Goal: Transaction & Acquisition: Purchase product/service

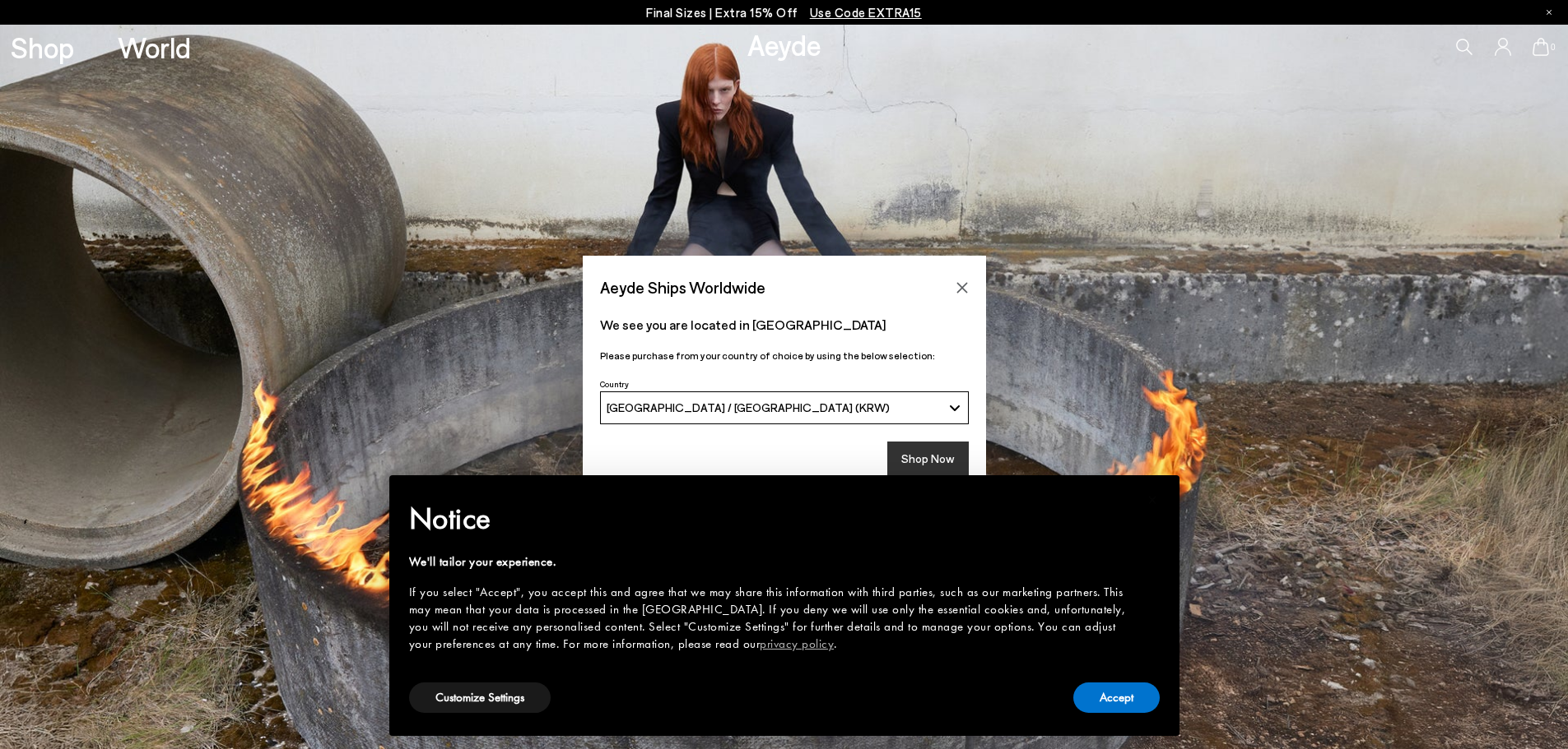
click at [943, 462] on button "Shop Now" at bounding box center [927, 459] width 82 height 35
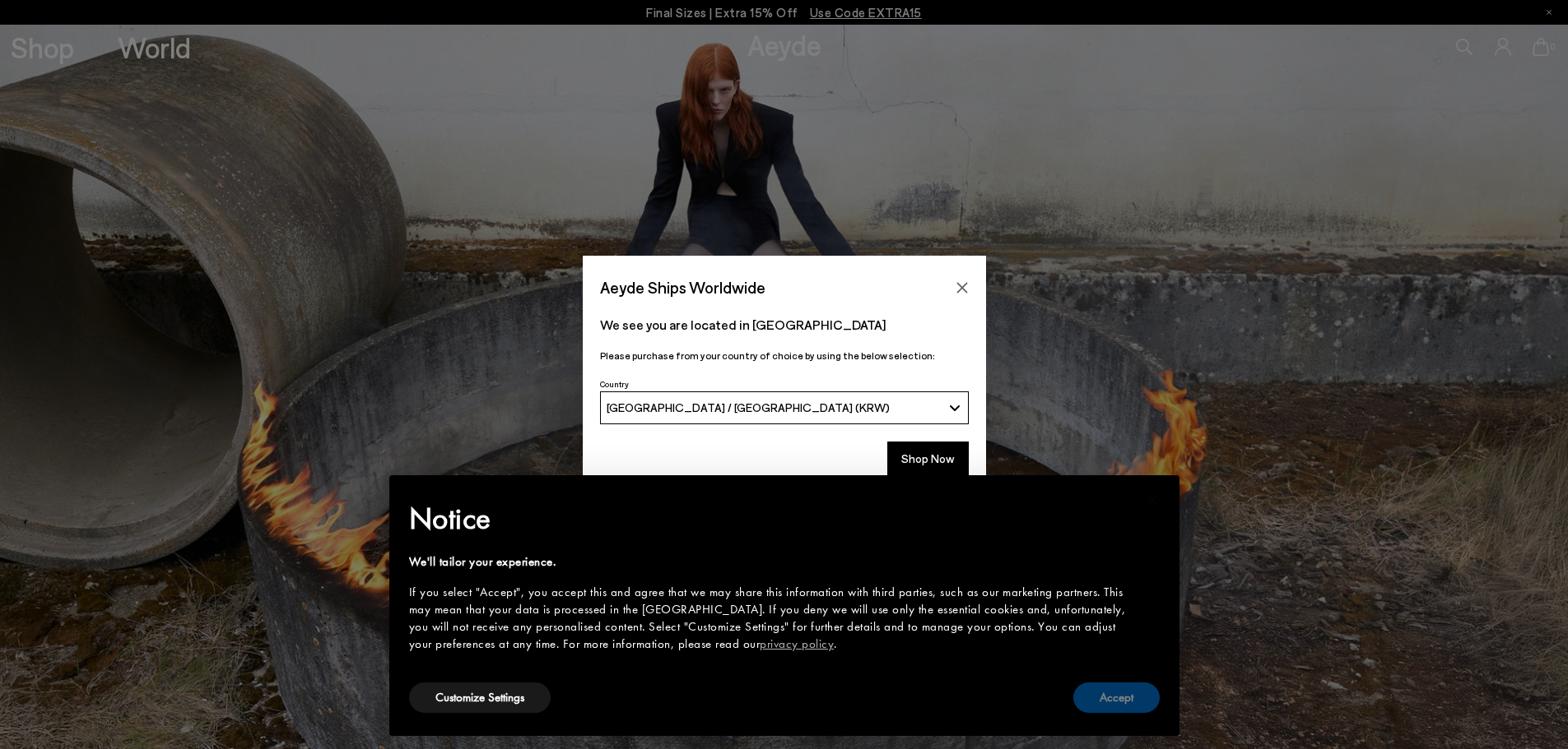
click at [1123, 702] on button "Accept" at bounding box center [1116, 698] width 87 height 31
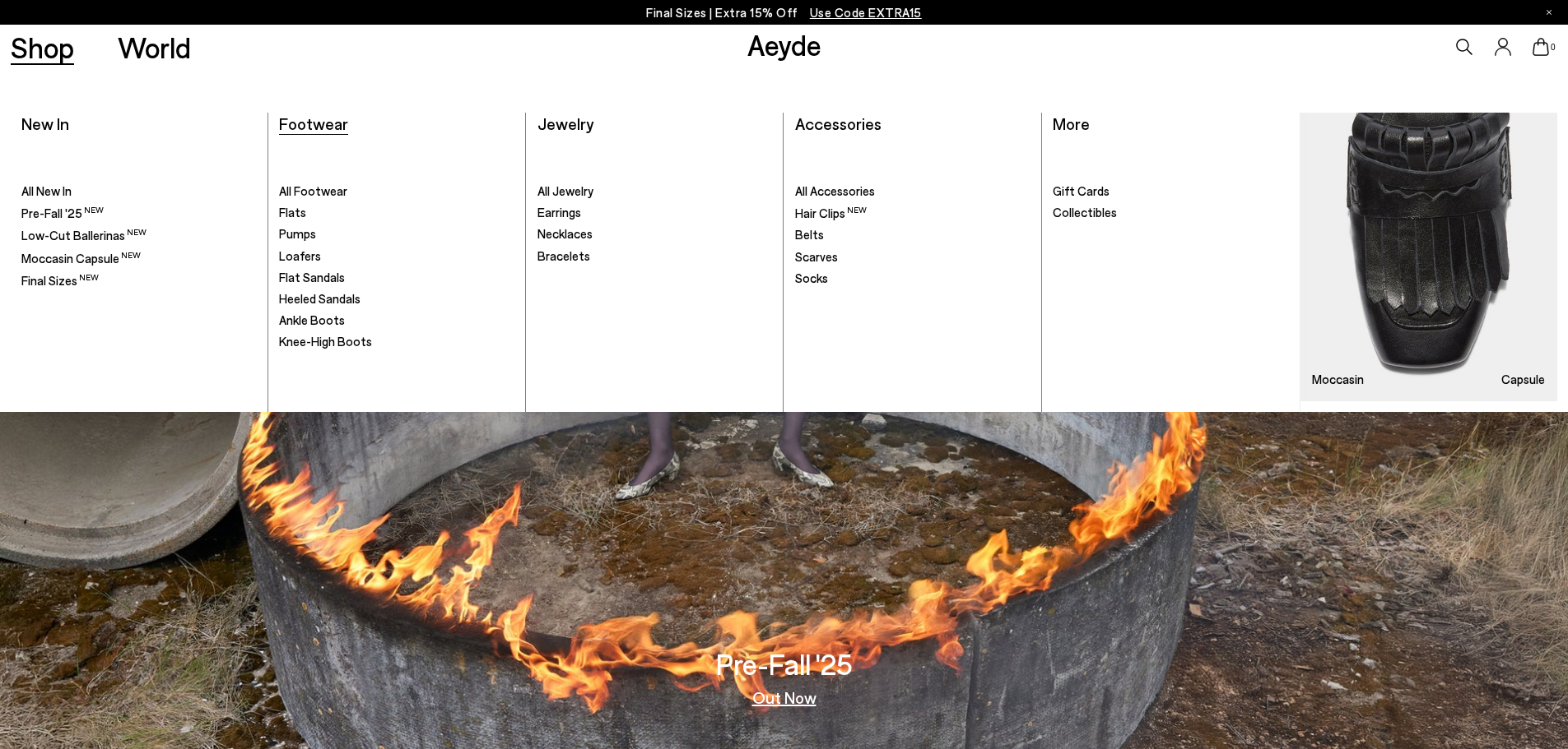
click at [320, 130] on span "Footwear" at bounding box center [314, 123] width 69 height 20
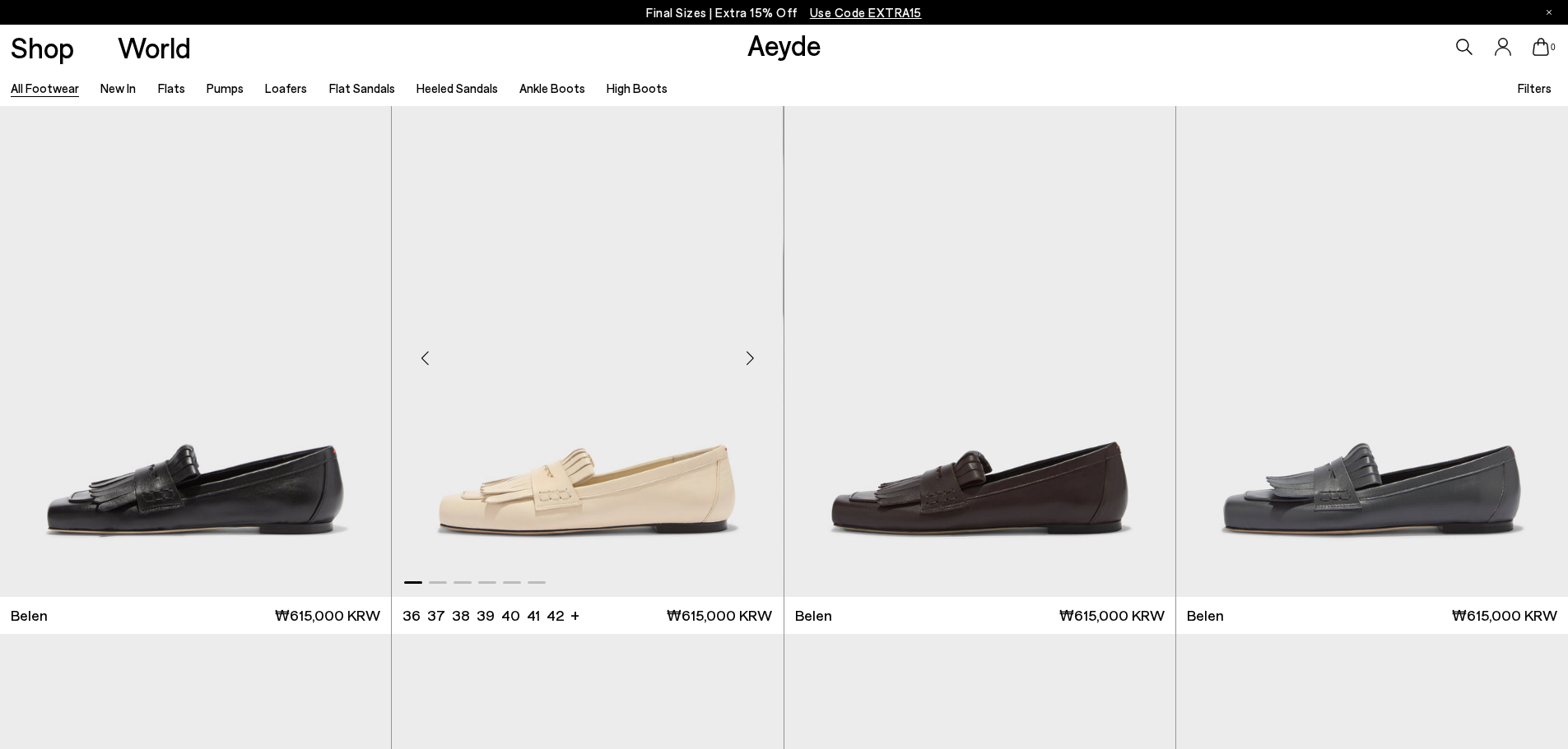
click at [683, 475] on img "1 / 6" at bounding box center [587, 351] width 391 height 491
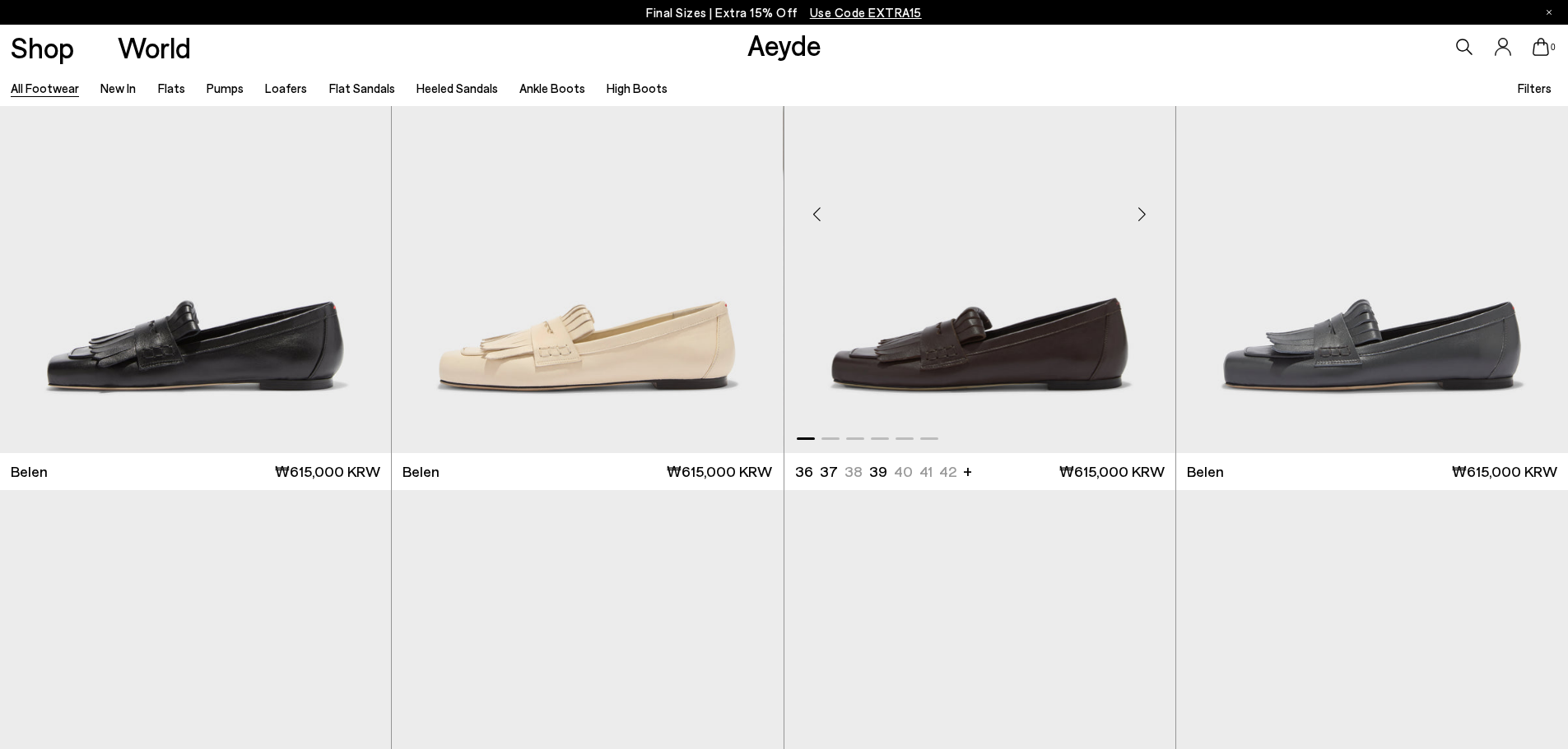
scroll to position [412, 0]
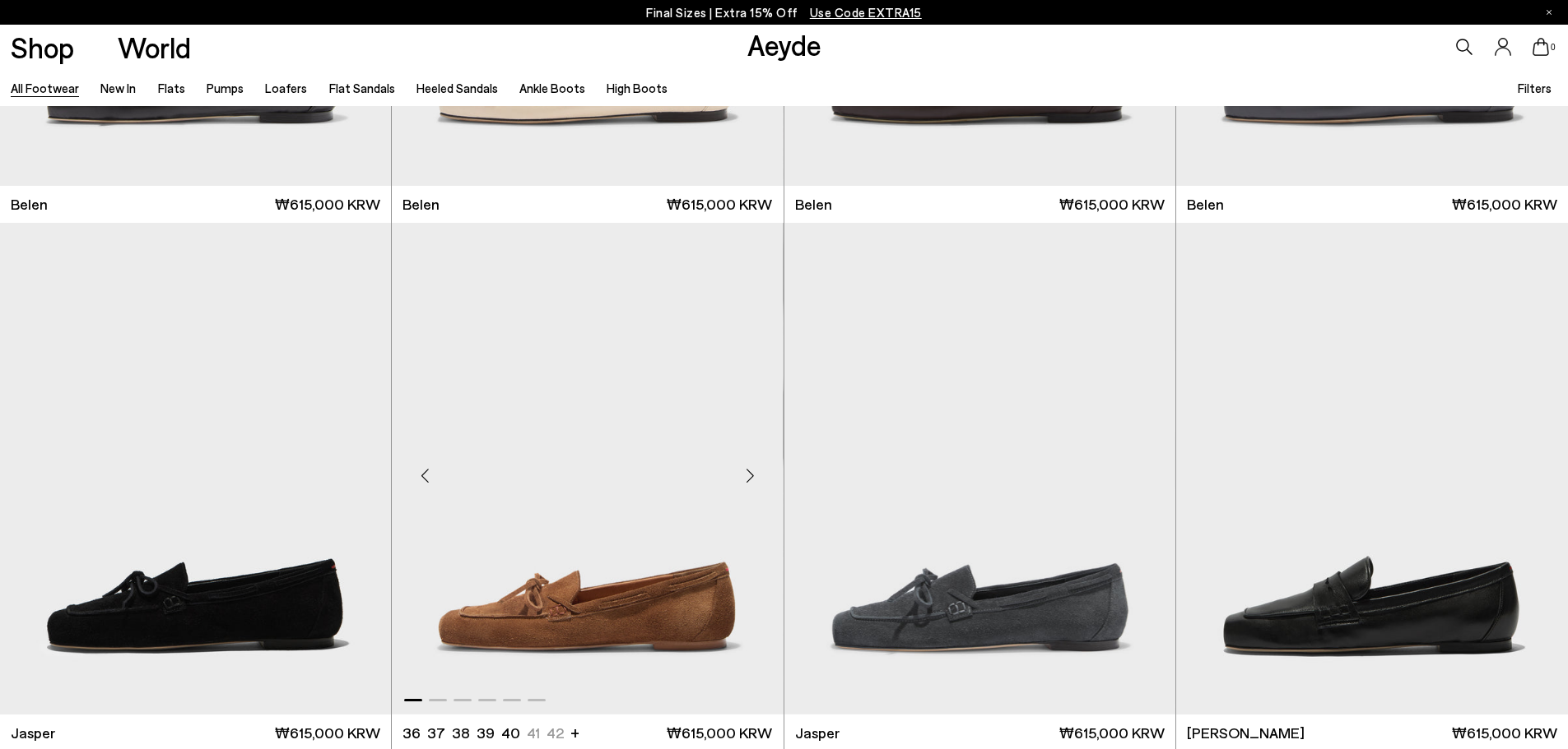
click at [743, 470] on div "Next slide" at bounding box center [749, 475] width 49 height 49
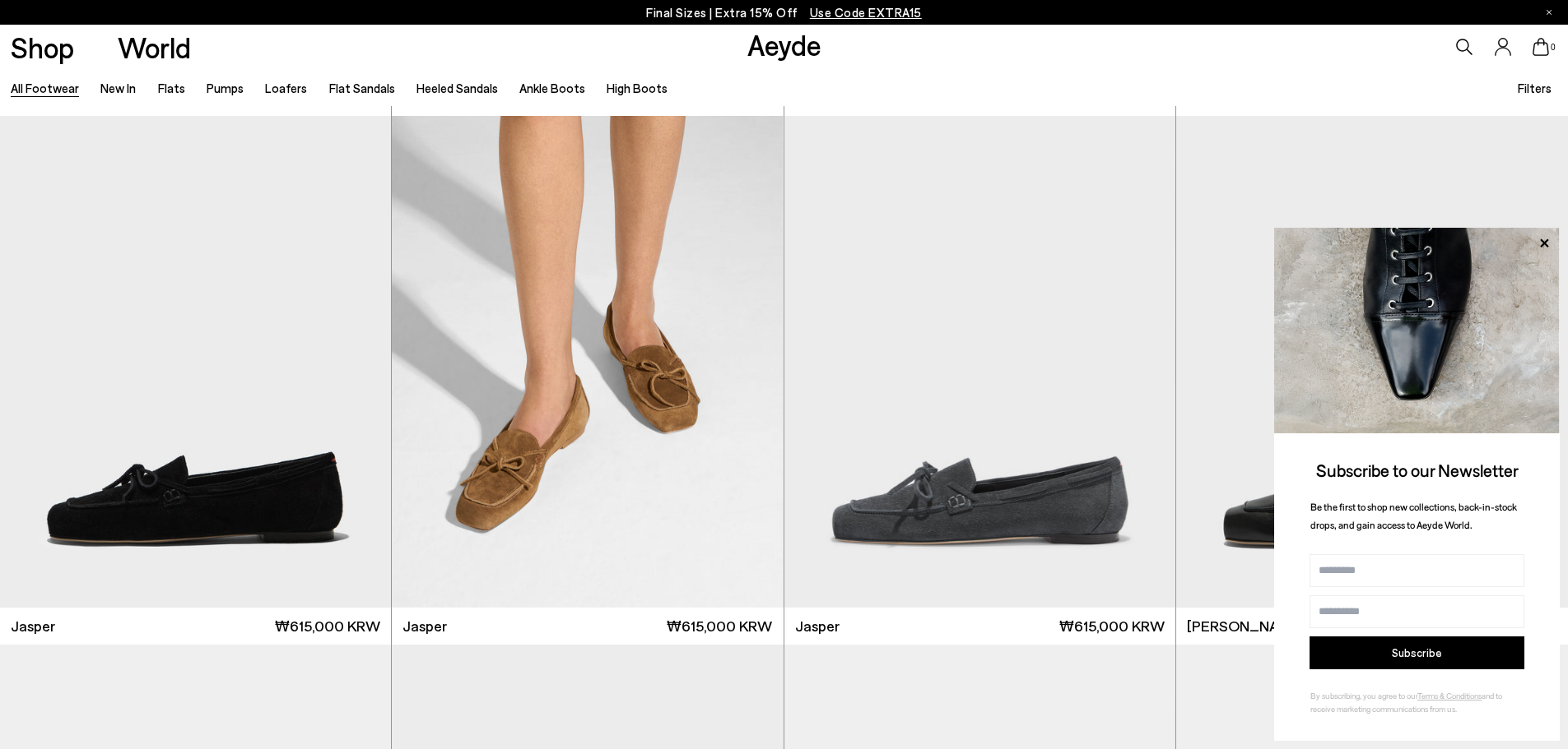
scroll to position [905, 0]
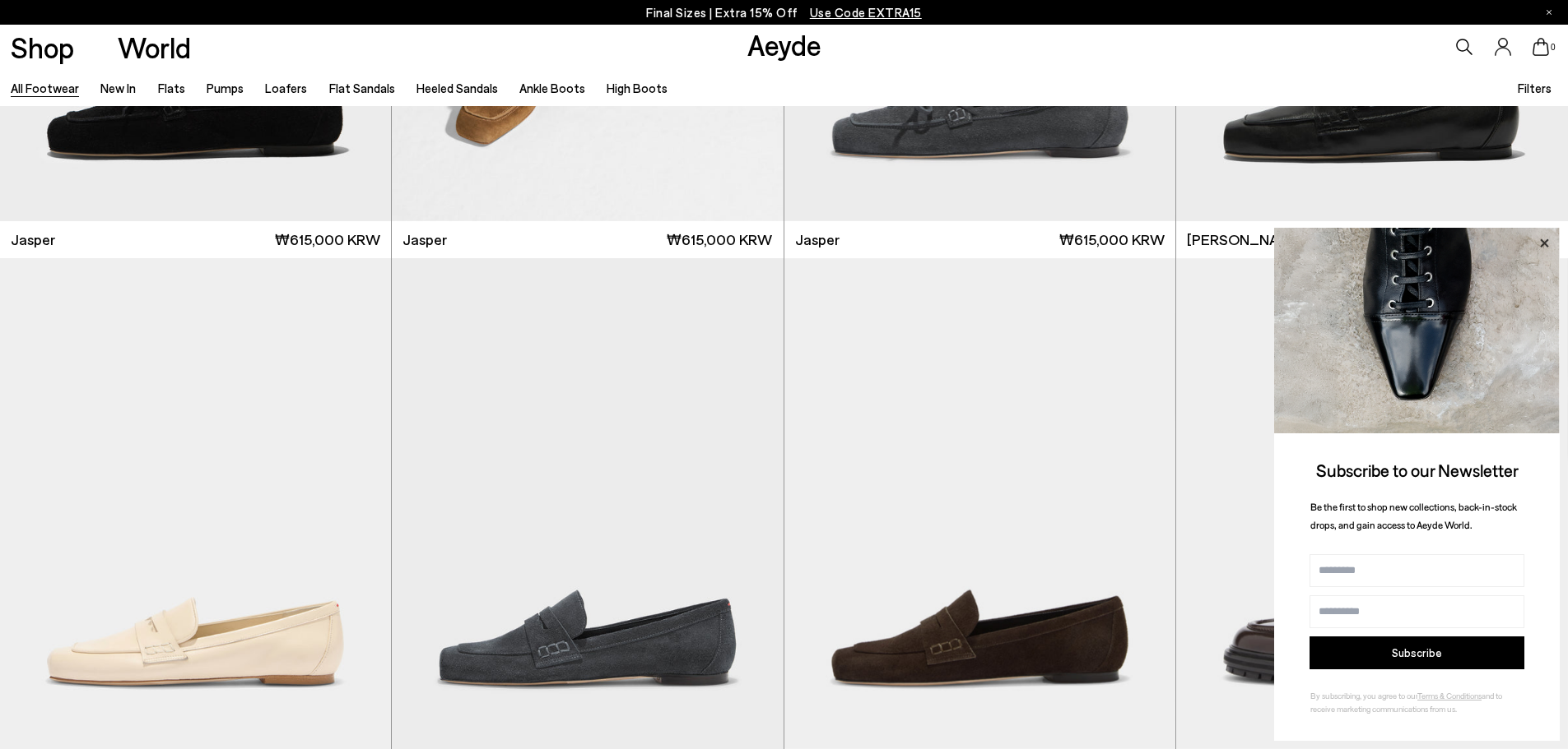
click at [1544, 241] on icon at bounding box center [1543, 242] width 9 height 9
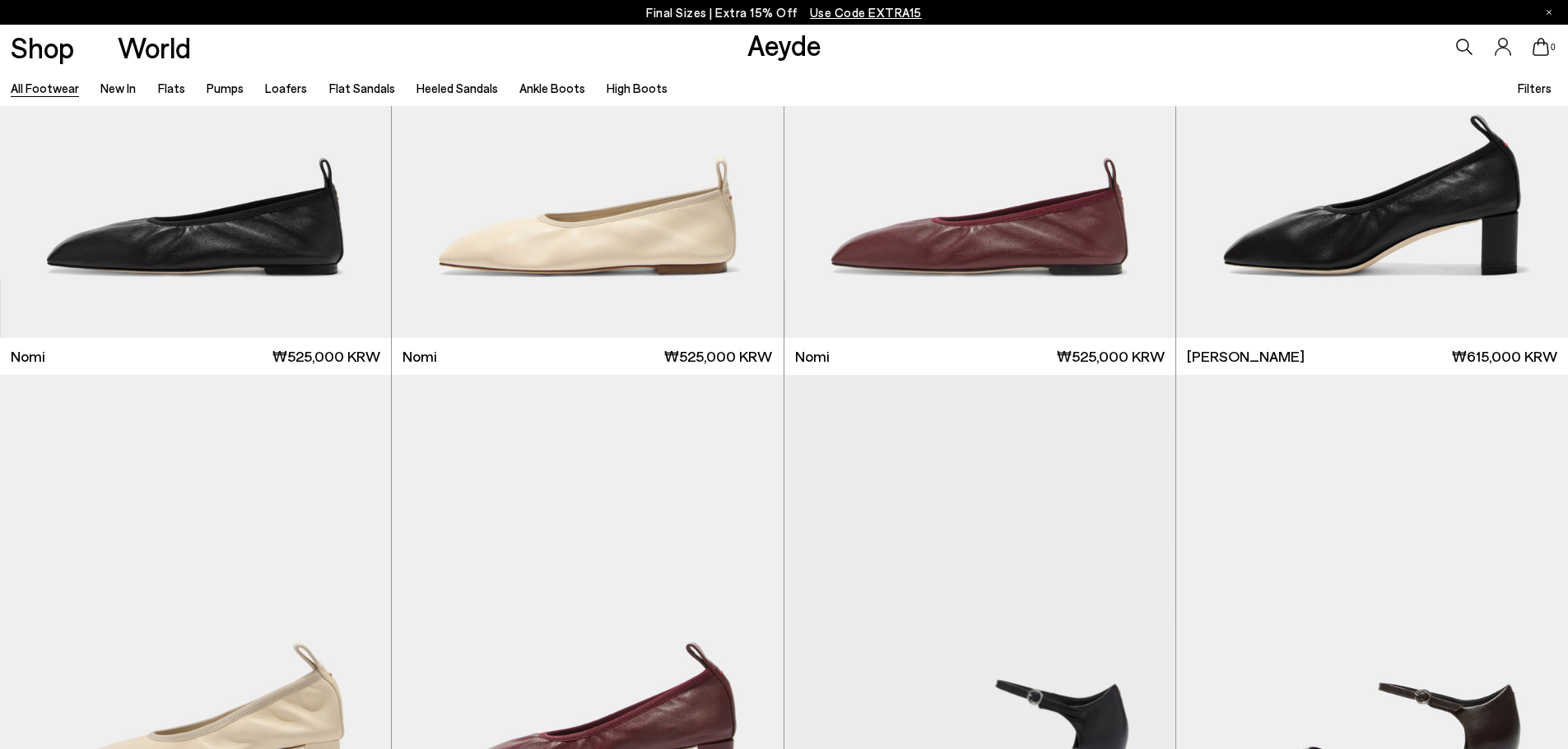
scroll to position [5017, 0]
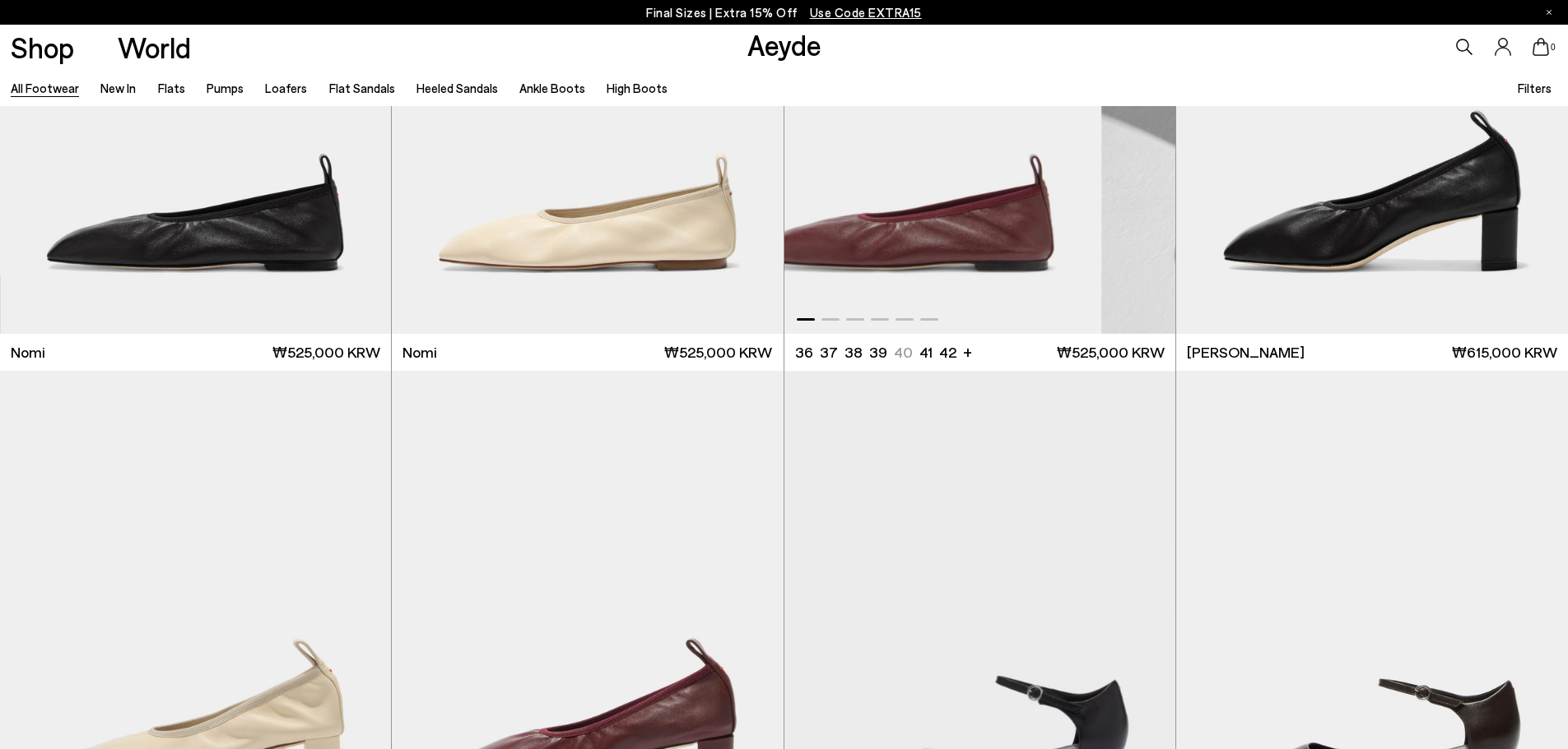
click at [857, 253] on img "1 / 6" at bounding box center [905, 88] width 391 height 491
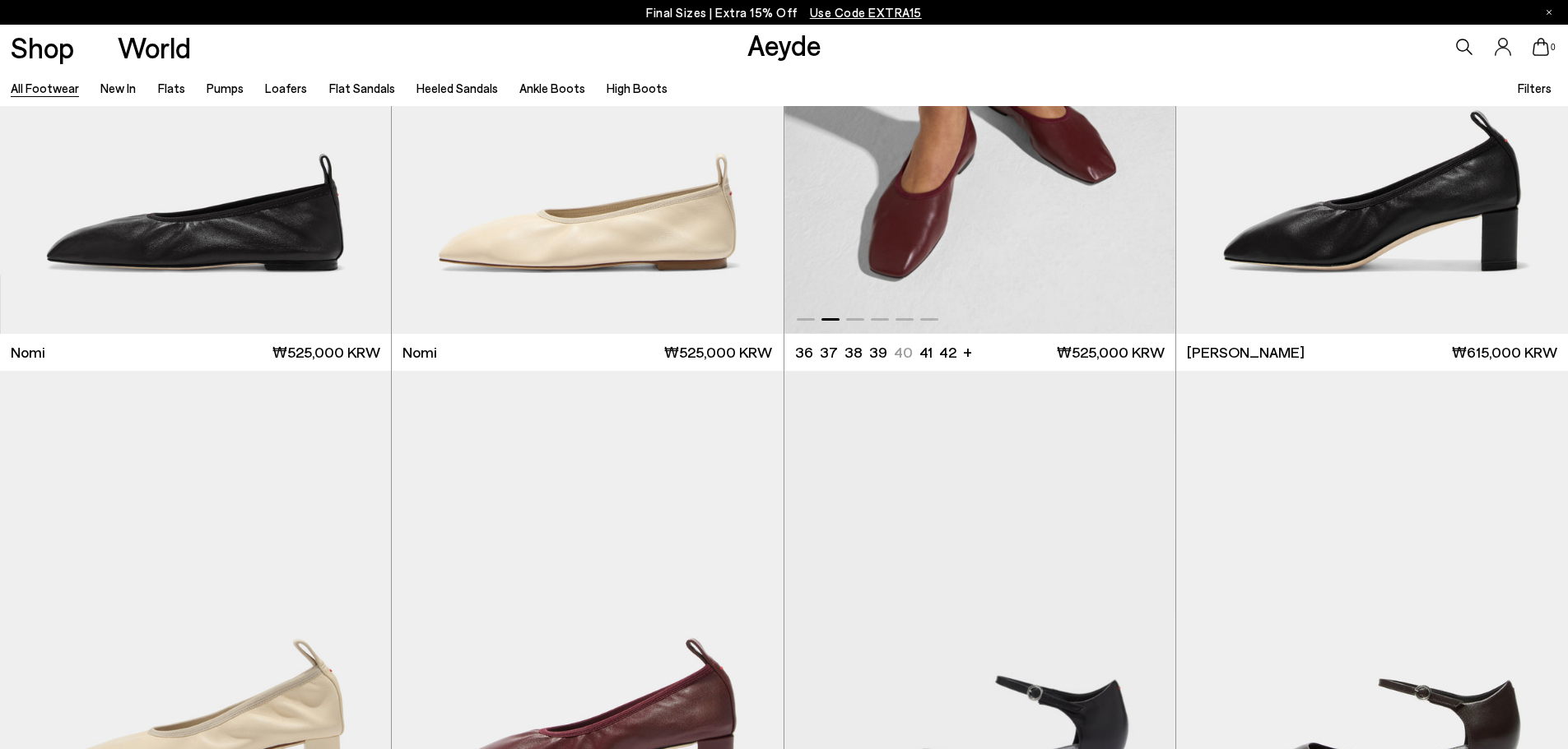
scroll to position [5429, 0]
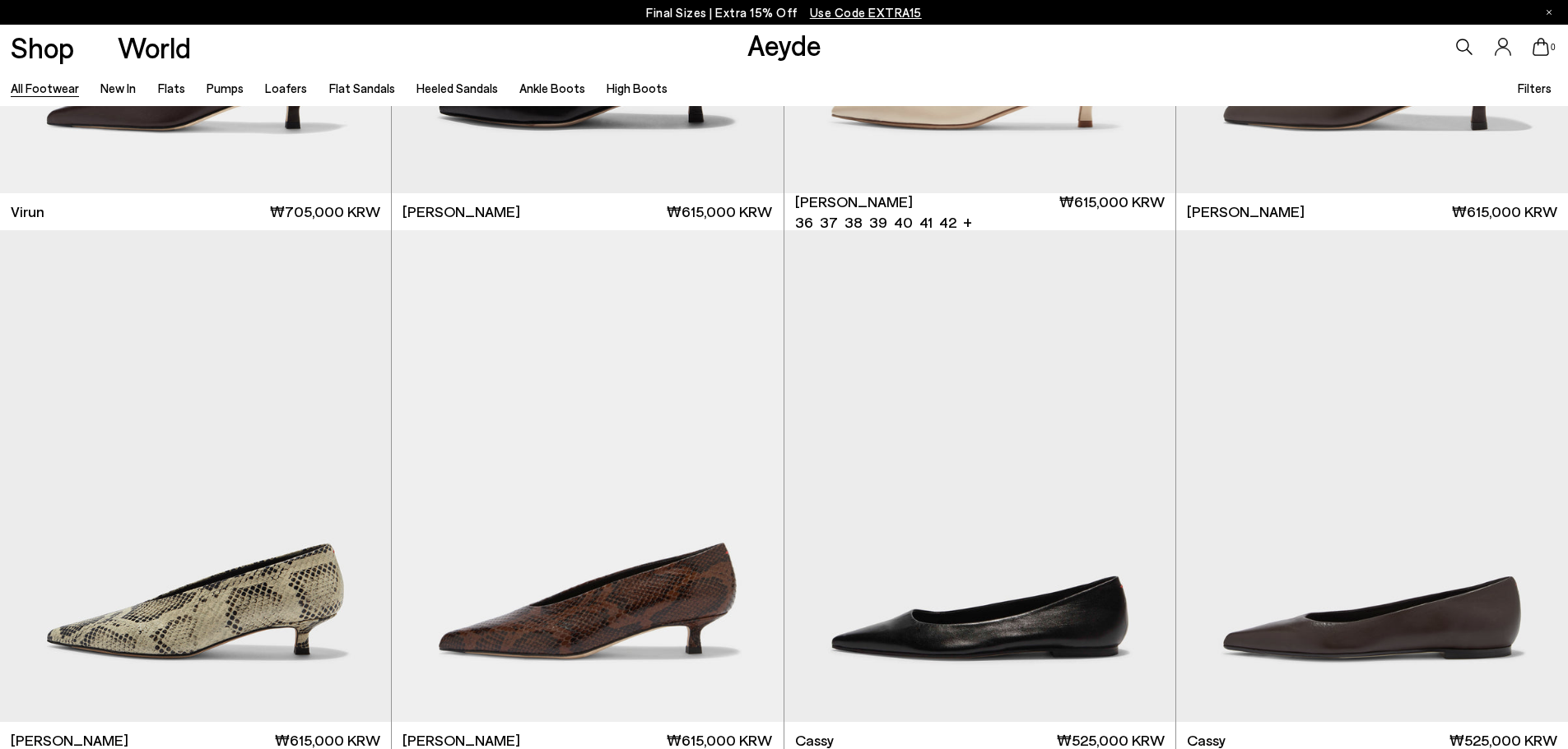
scroll to position [7320, 0]
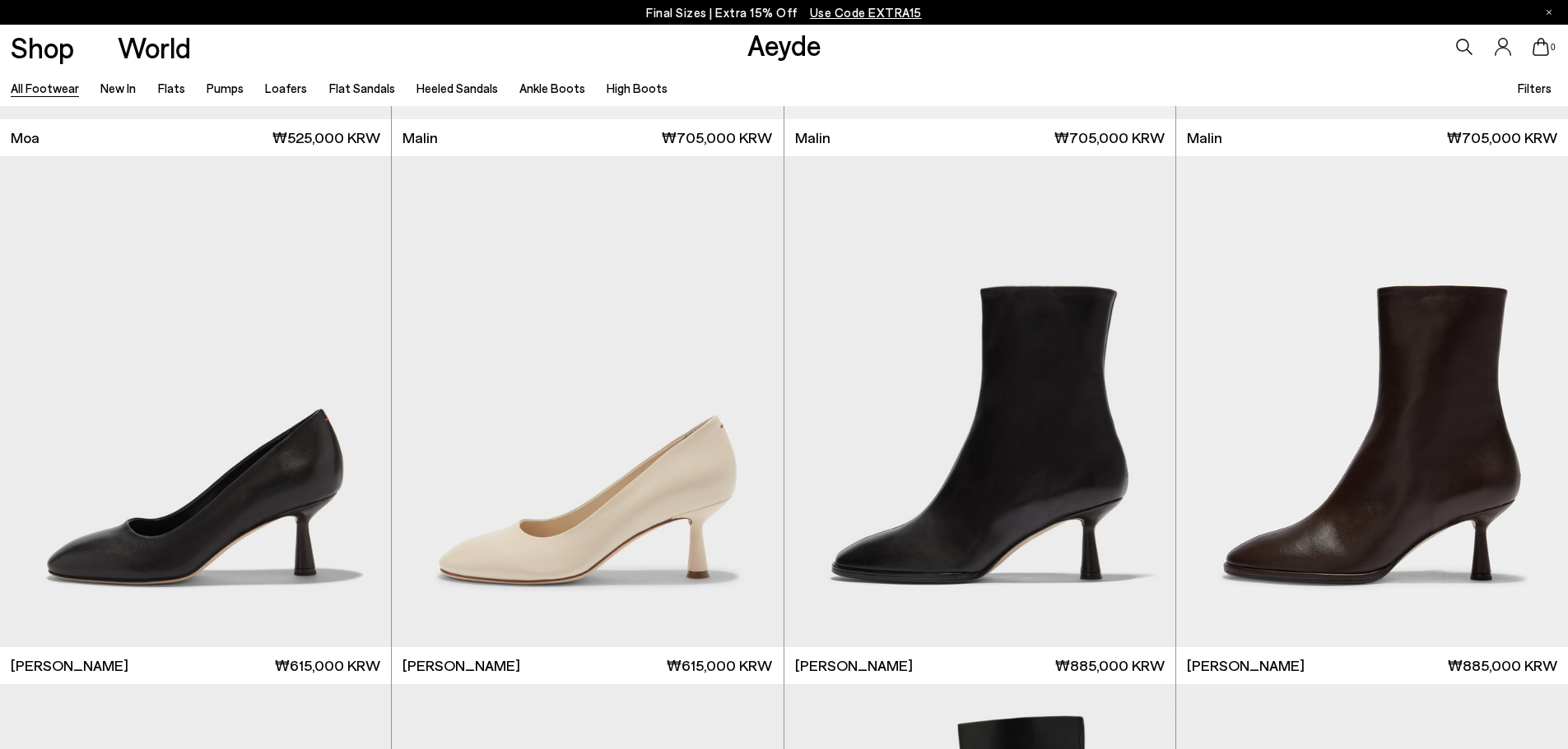
scroll to position [10363, 0]
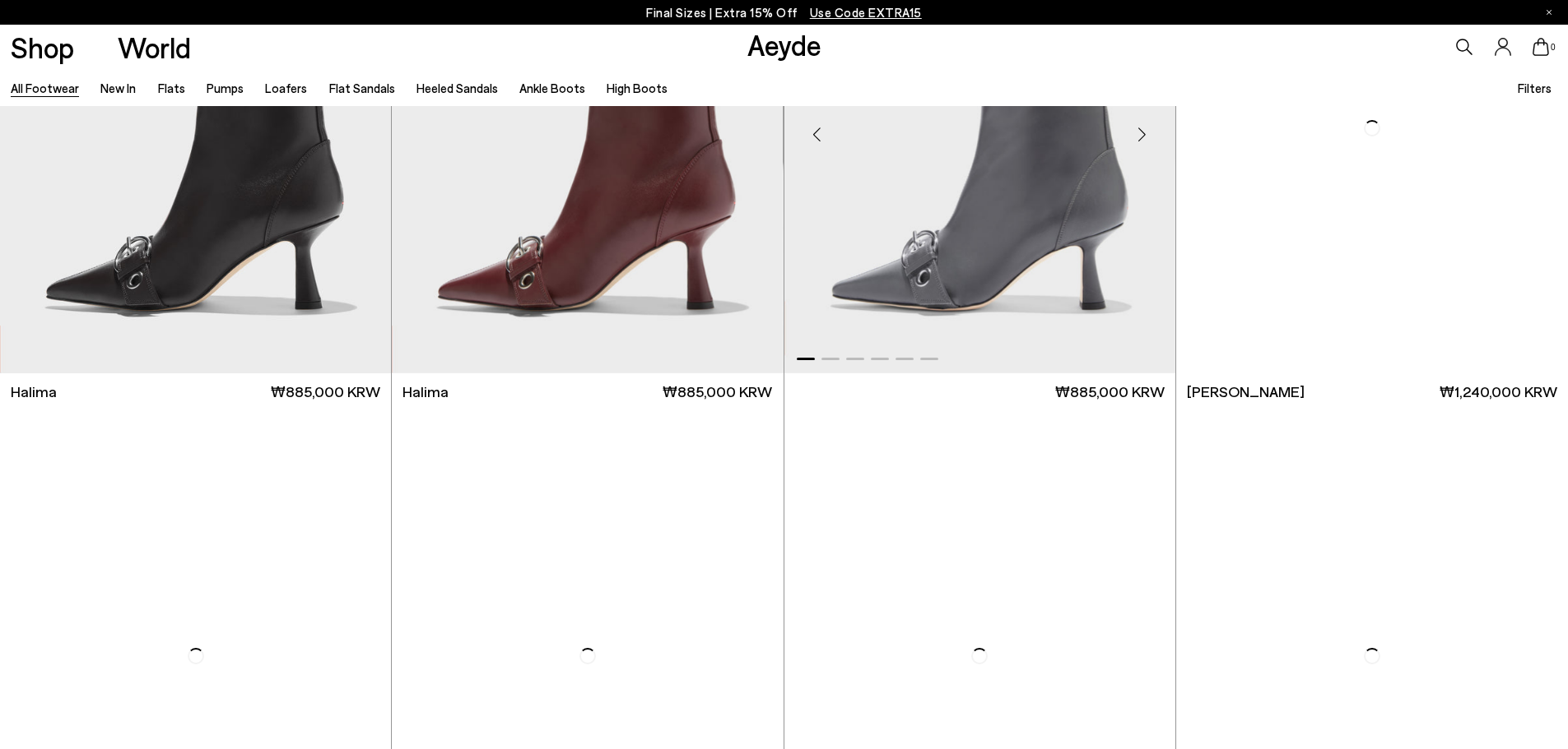
scroll to position [13228, 0]
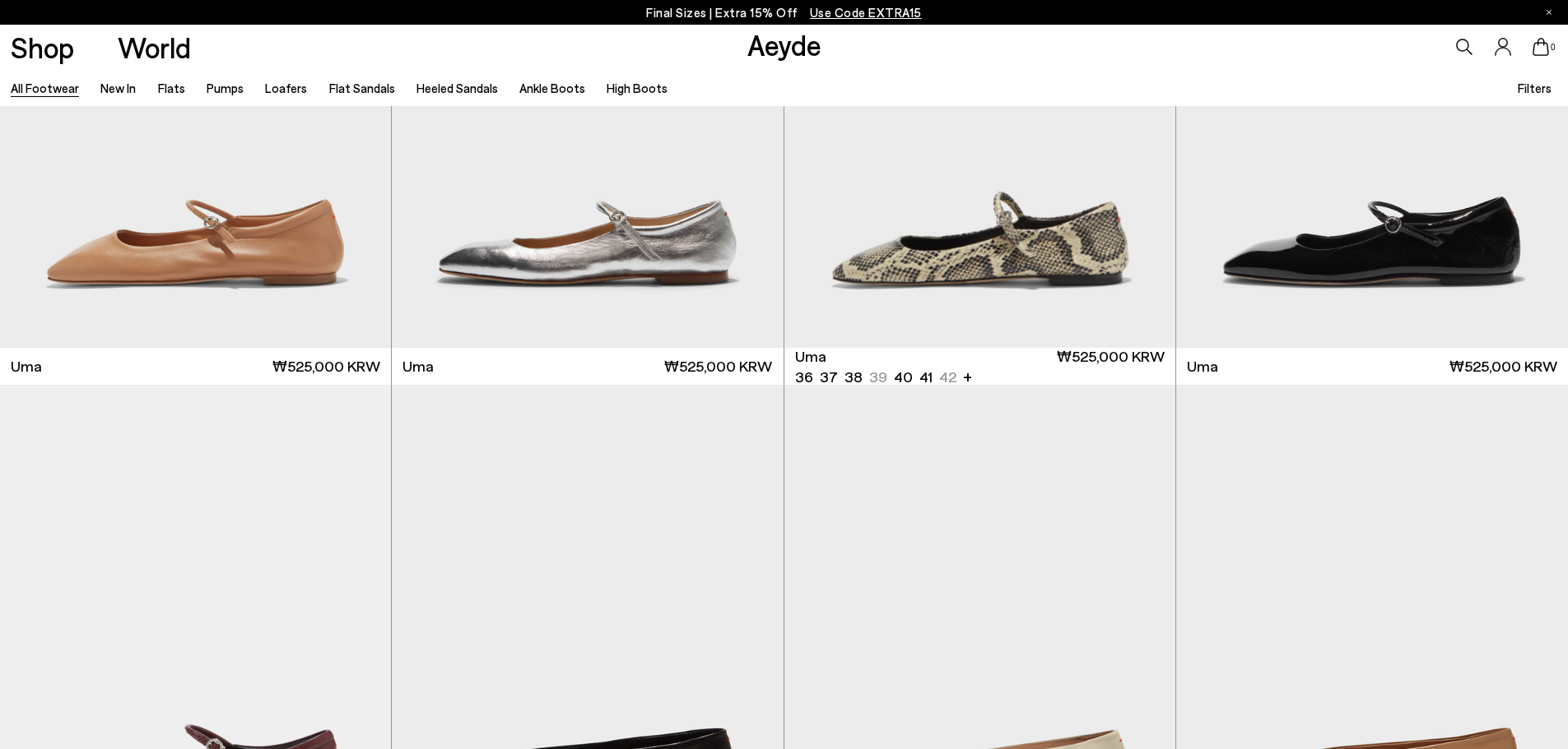
scroll to position [16406, 0]
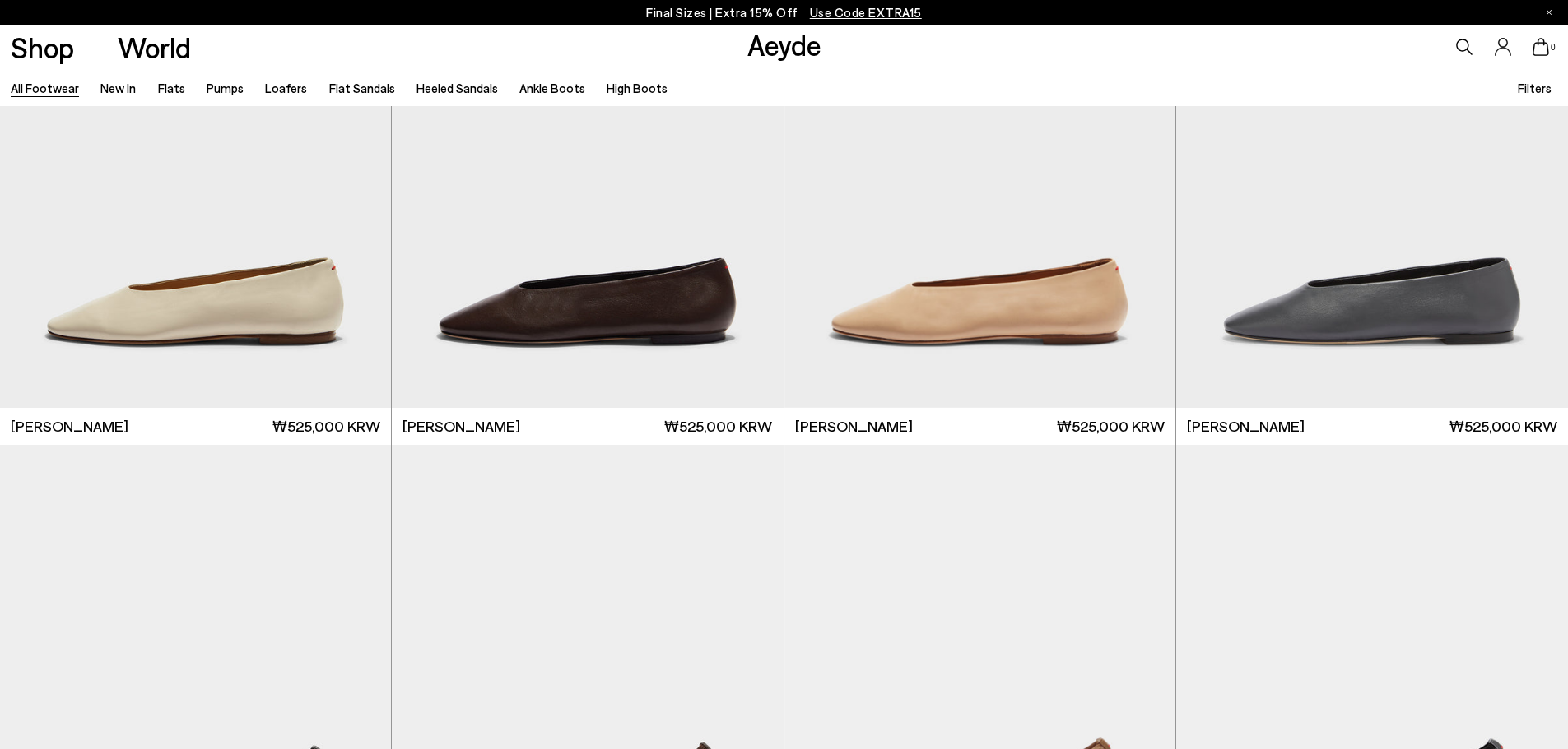
scroll to position [20219, 0]
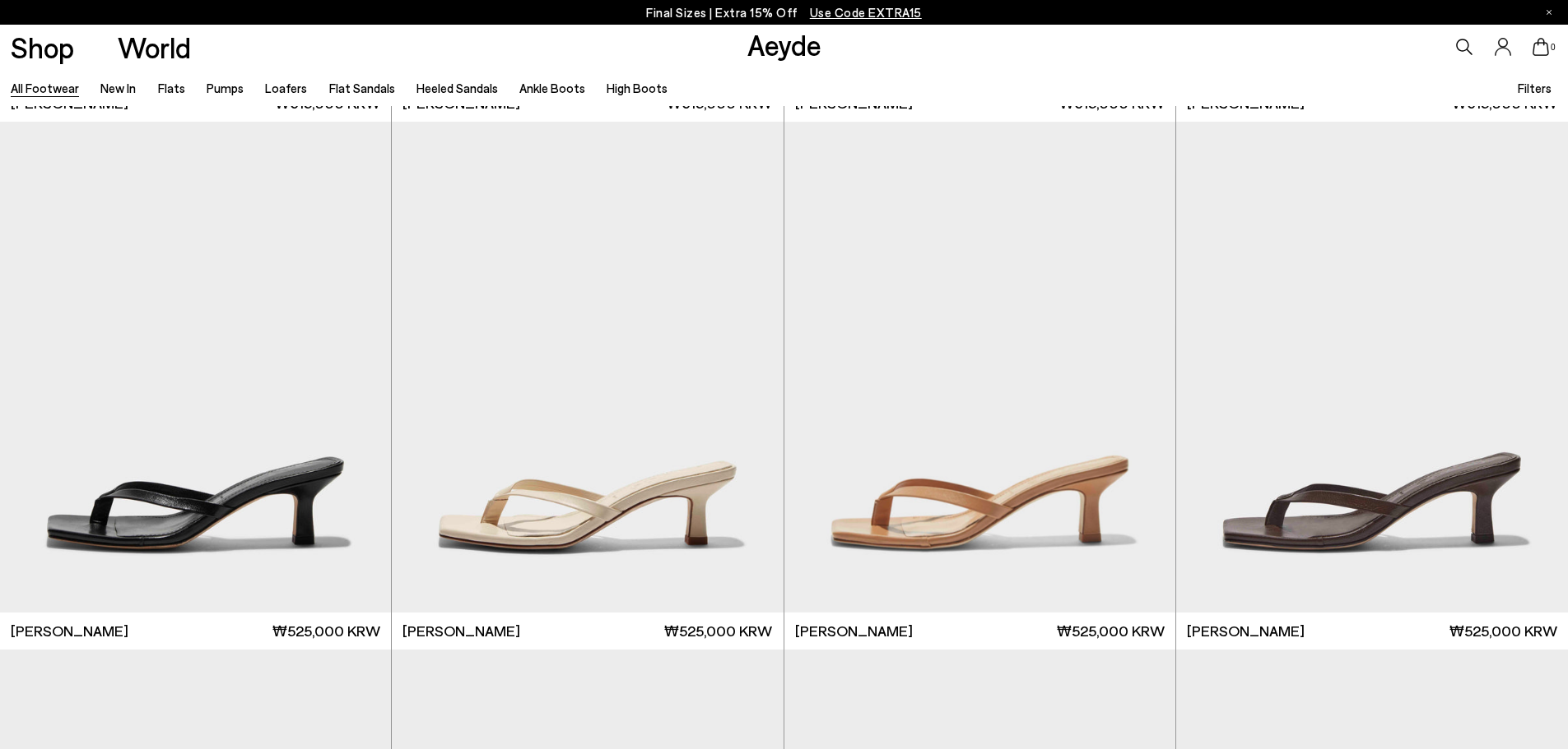
scroll to position [23016, 0]
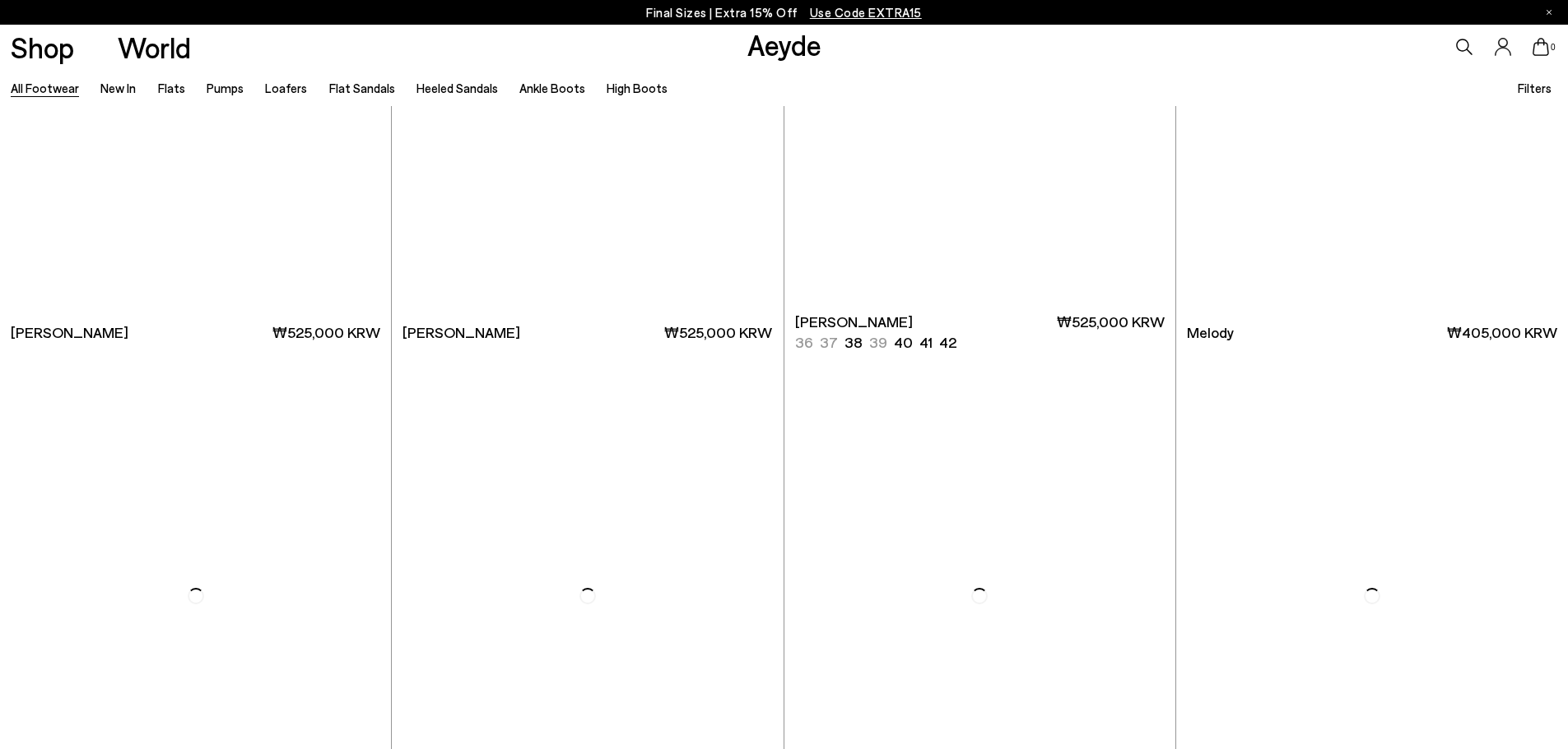
scroll to position [24667, 0]
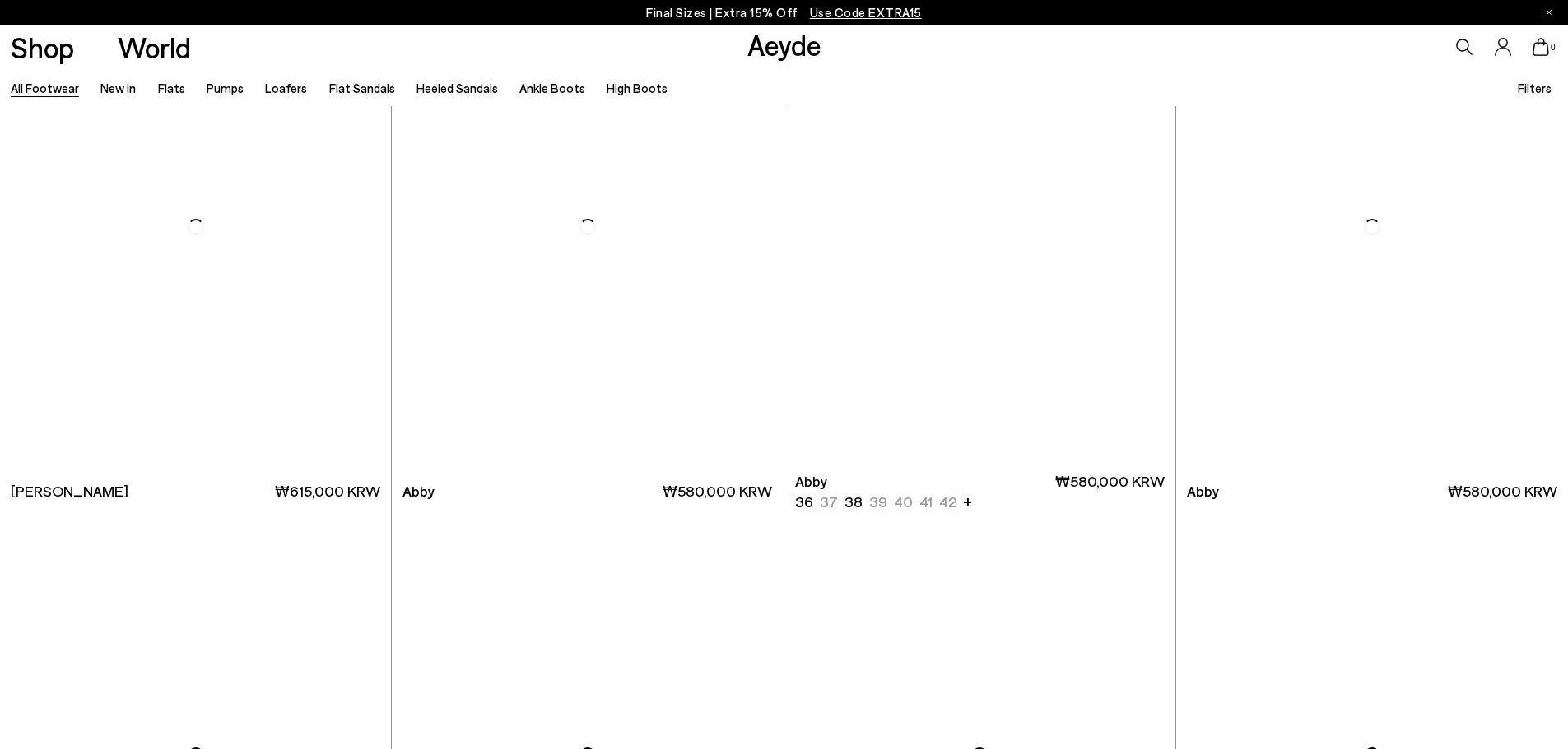
scroll to position [29267, 0]
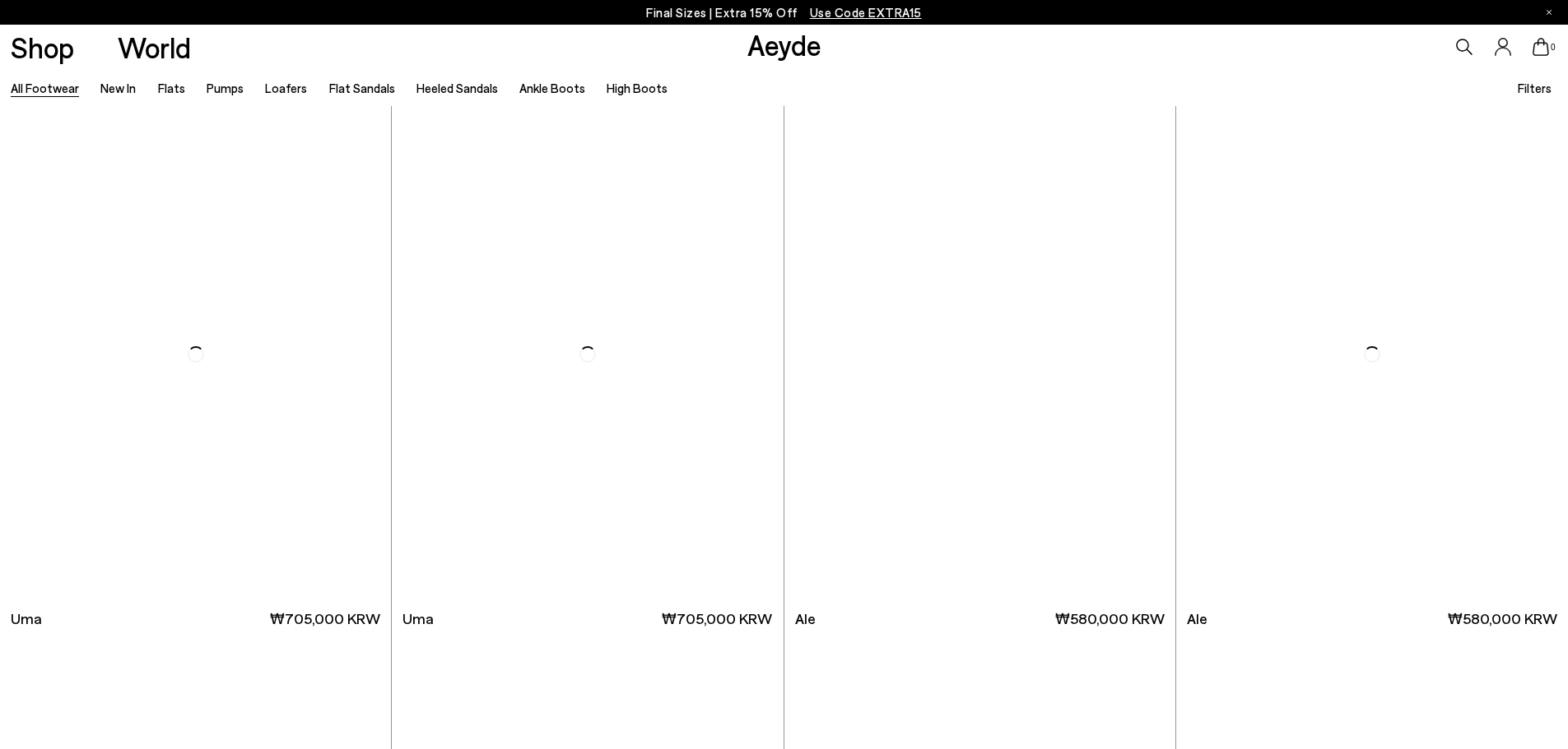
scroll to position [31981, 0]
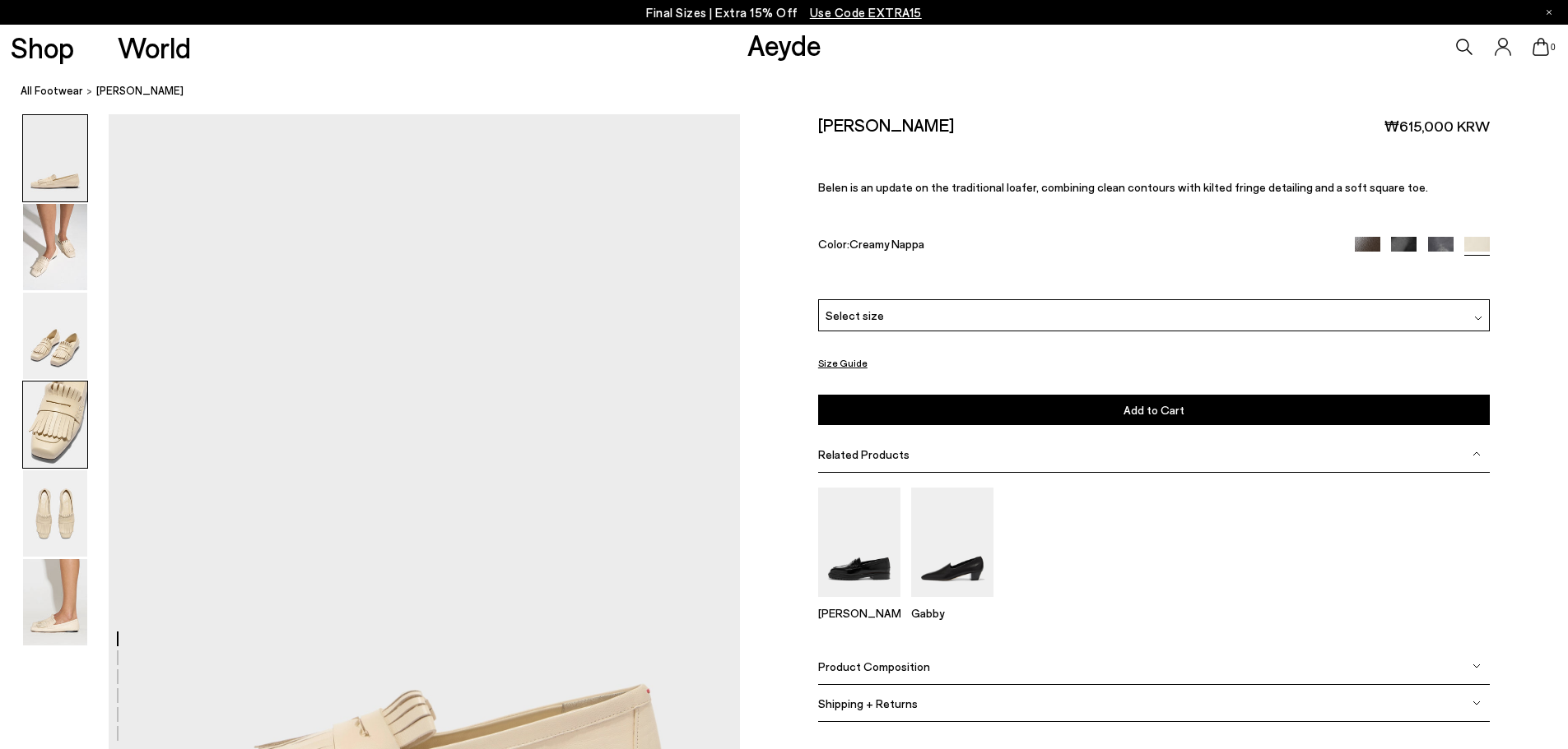
click at [62, 435] on img at bounding box center [55, 425] width 64 height 87
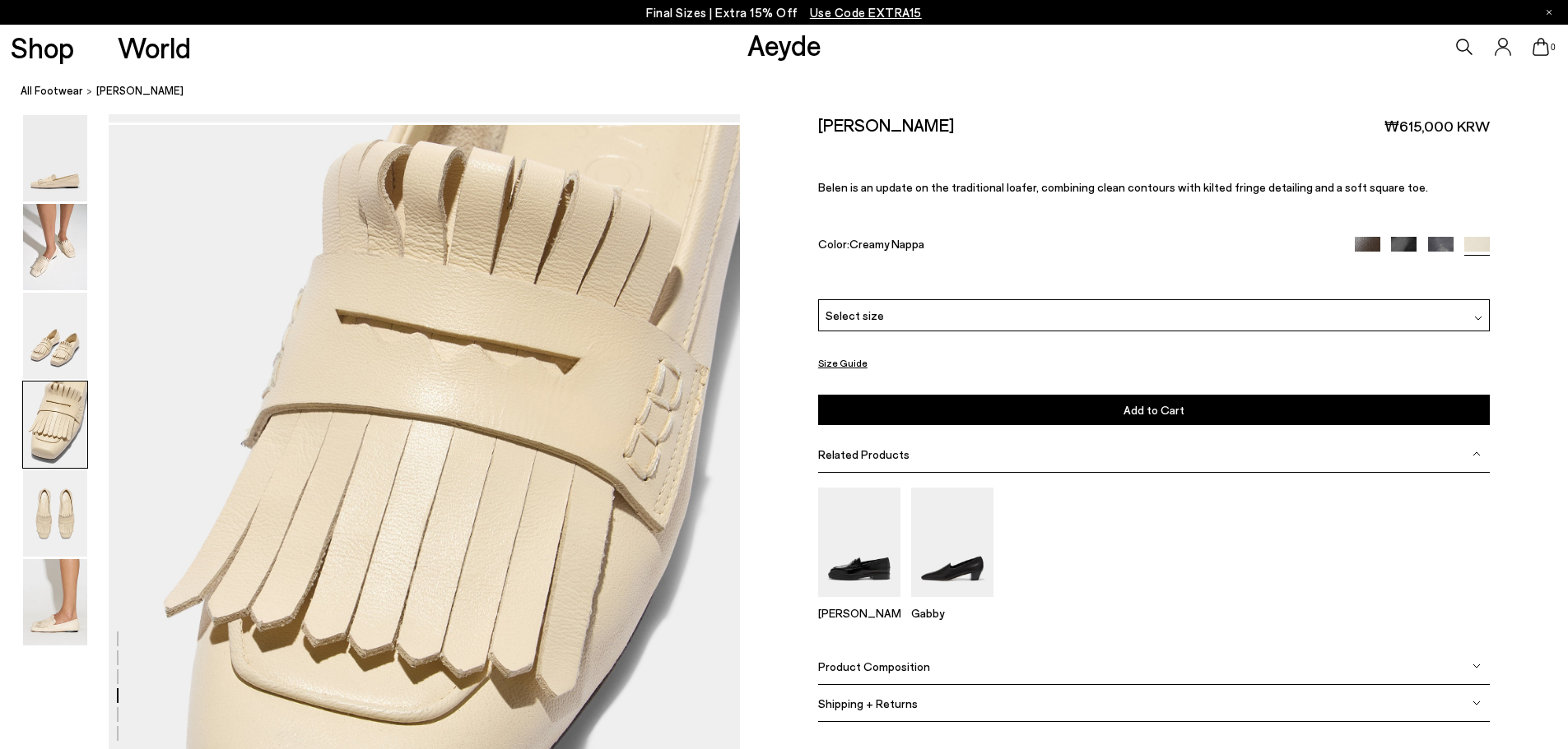
scroll to position [2531, 0]
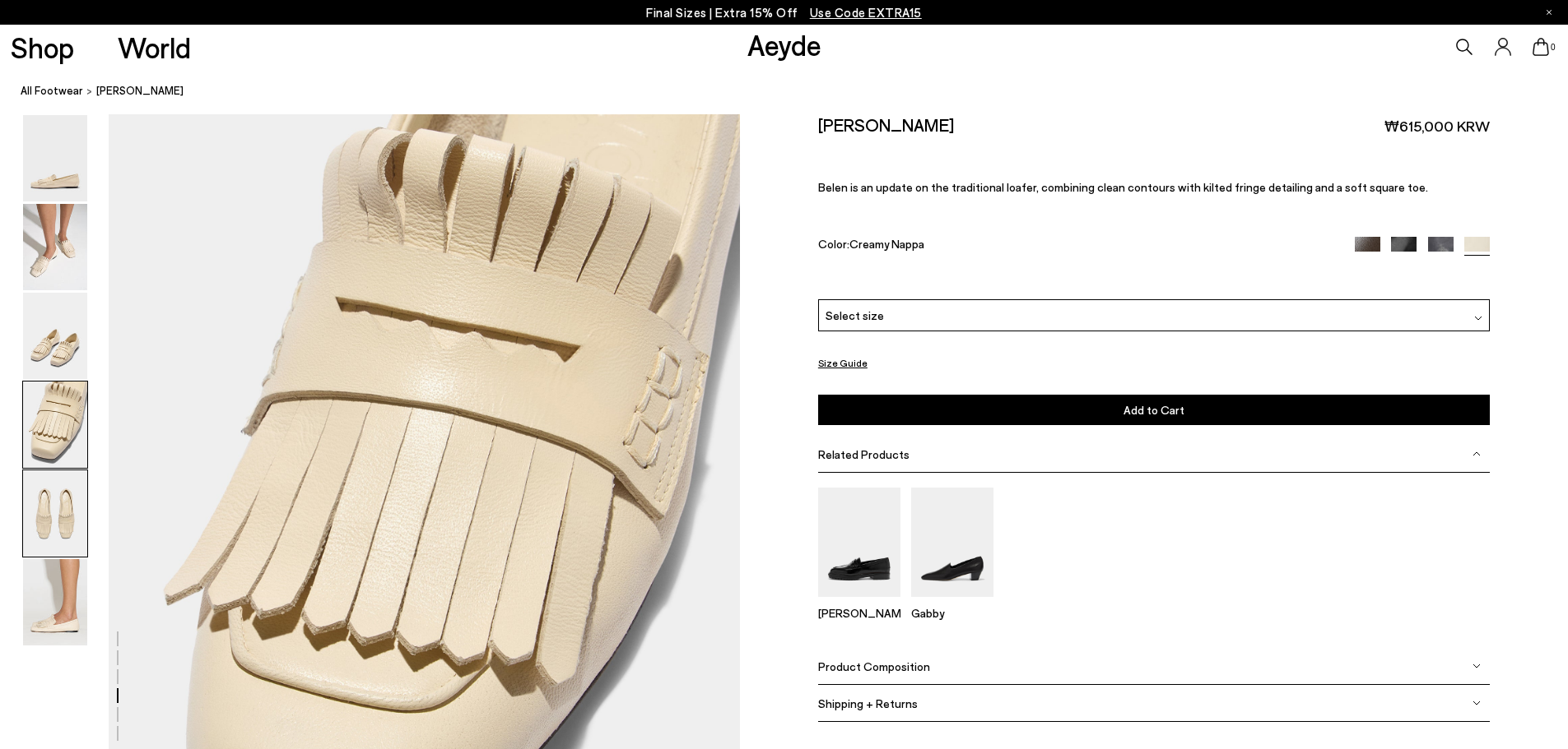
click at [60, 517] on img at bounding box center [55, 513] width 64 height 87
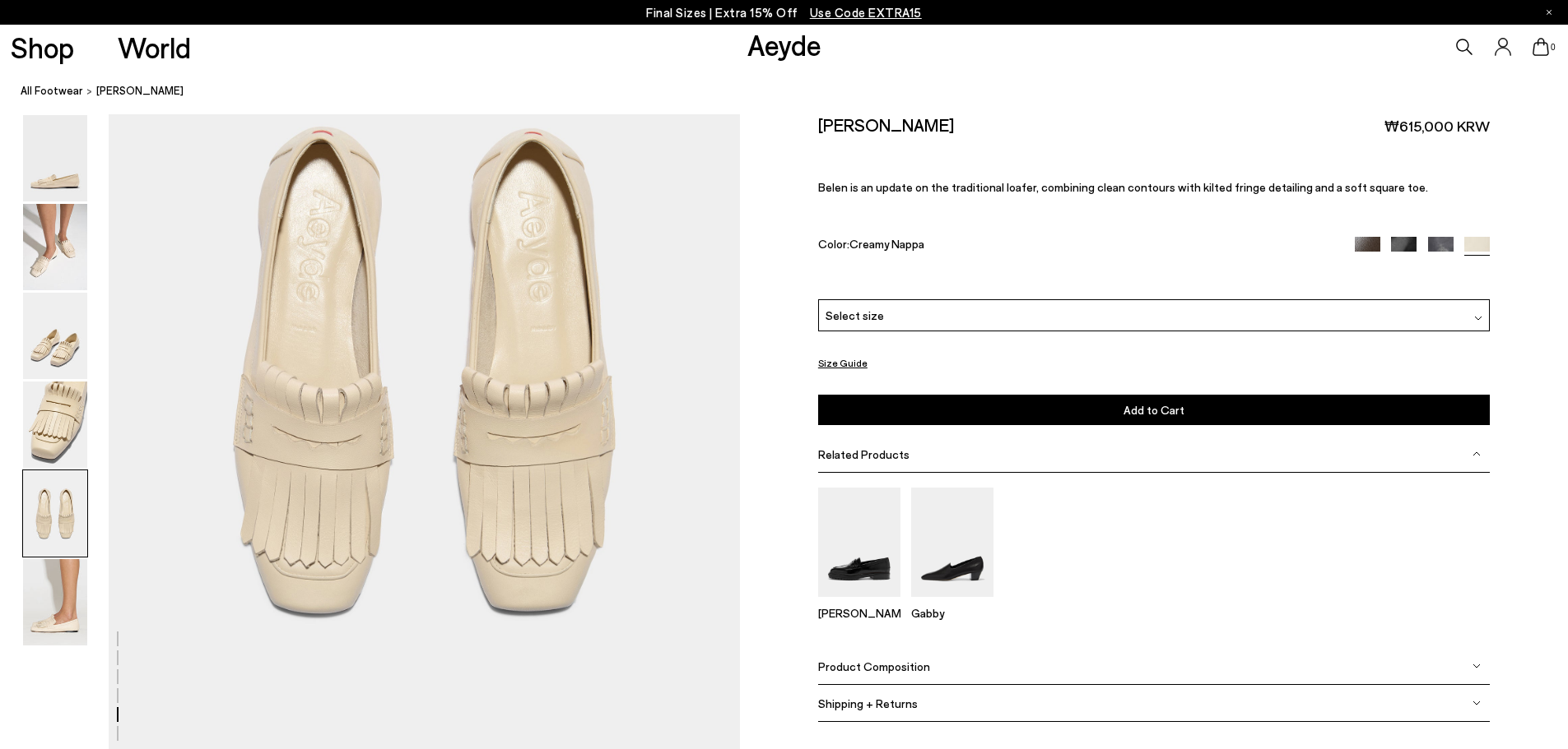
scroll to position [3539, 0]
